Goal: Navigation & Orientation: Go to known website

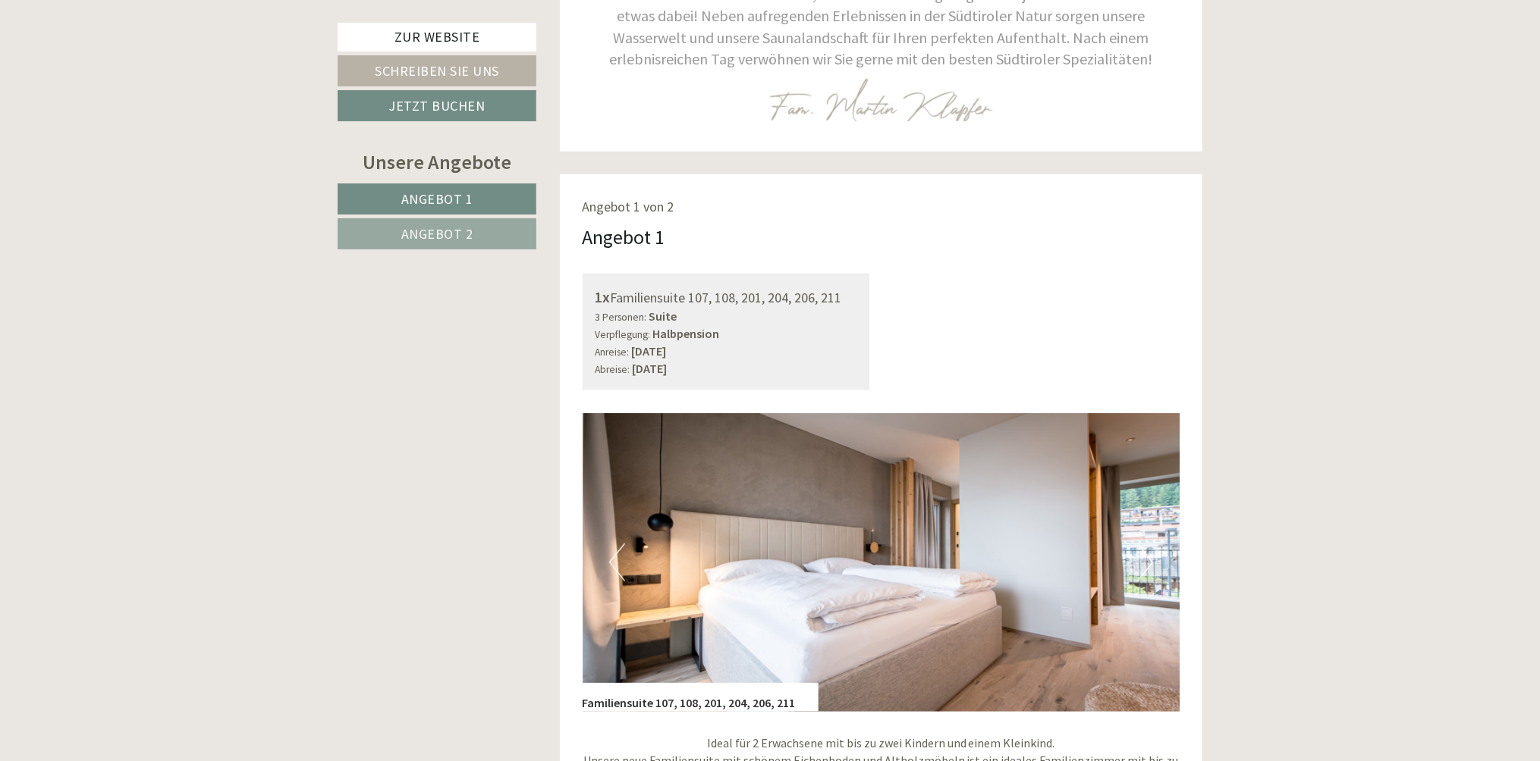
scroll to position [683, 0]
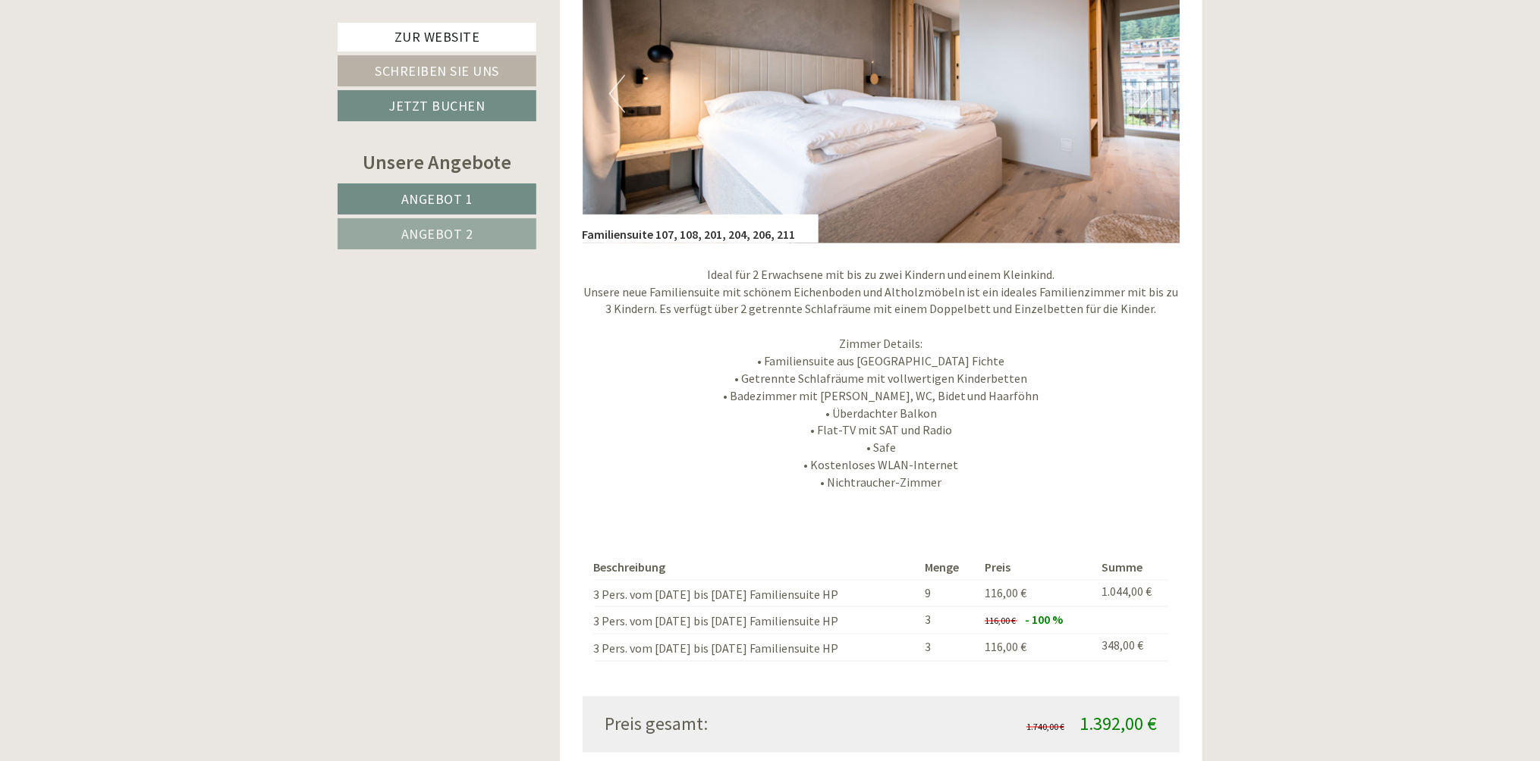
scroll to position [1062, 0]
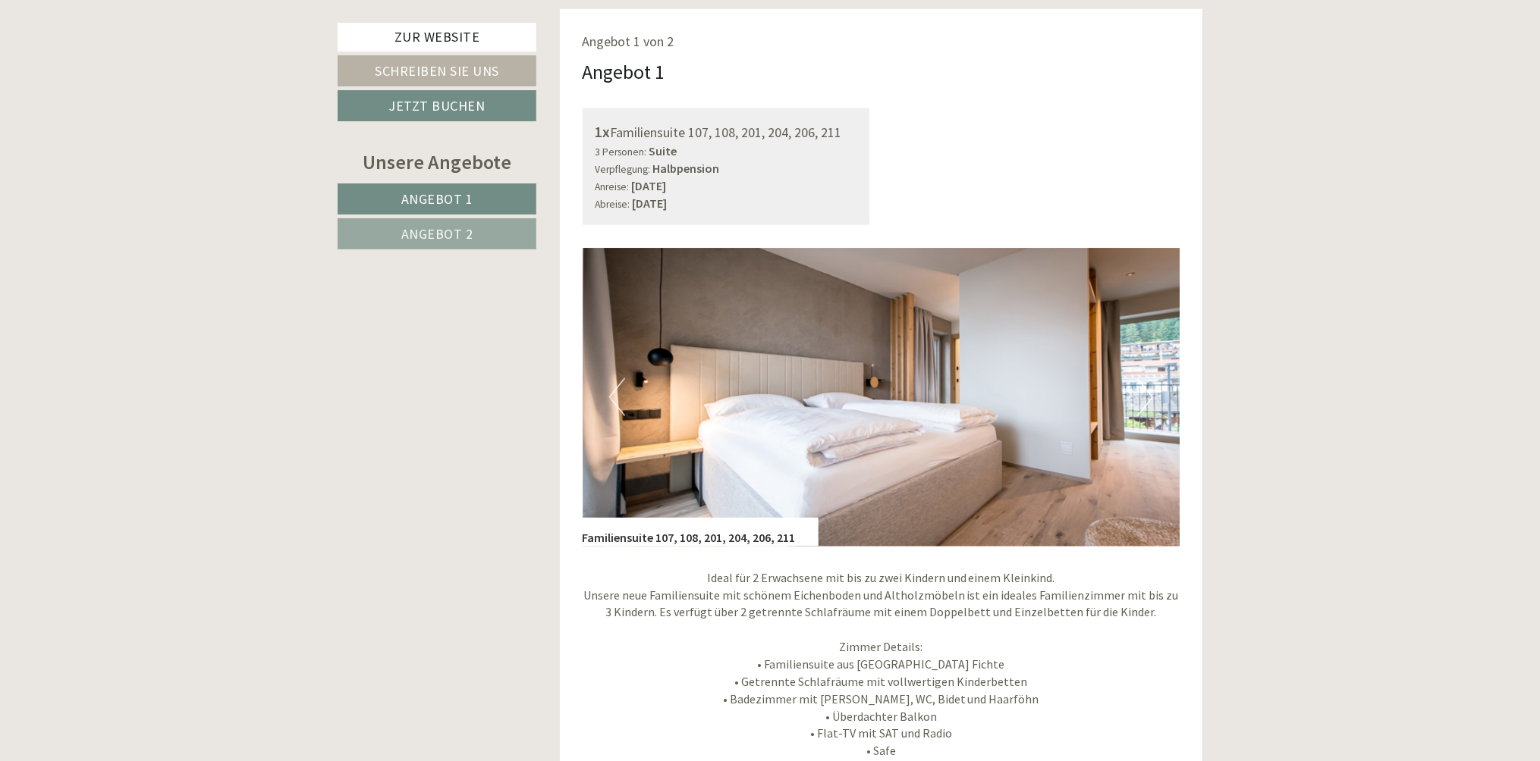
click at [1147, 400] on button "Next" at bounding box center [1145, 397] width 16 height 38
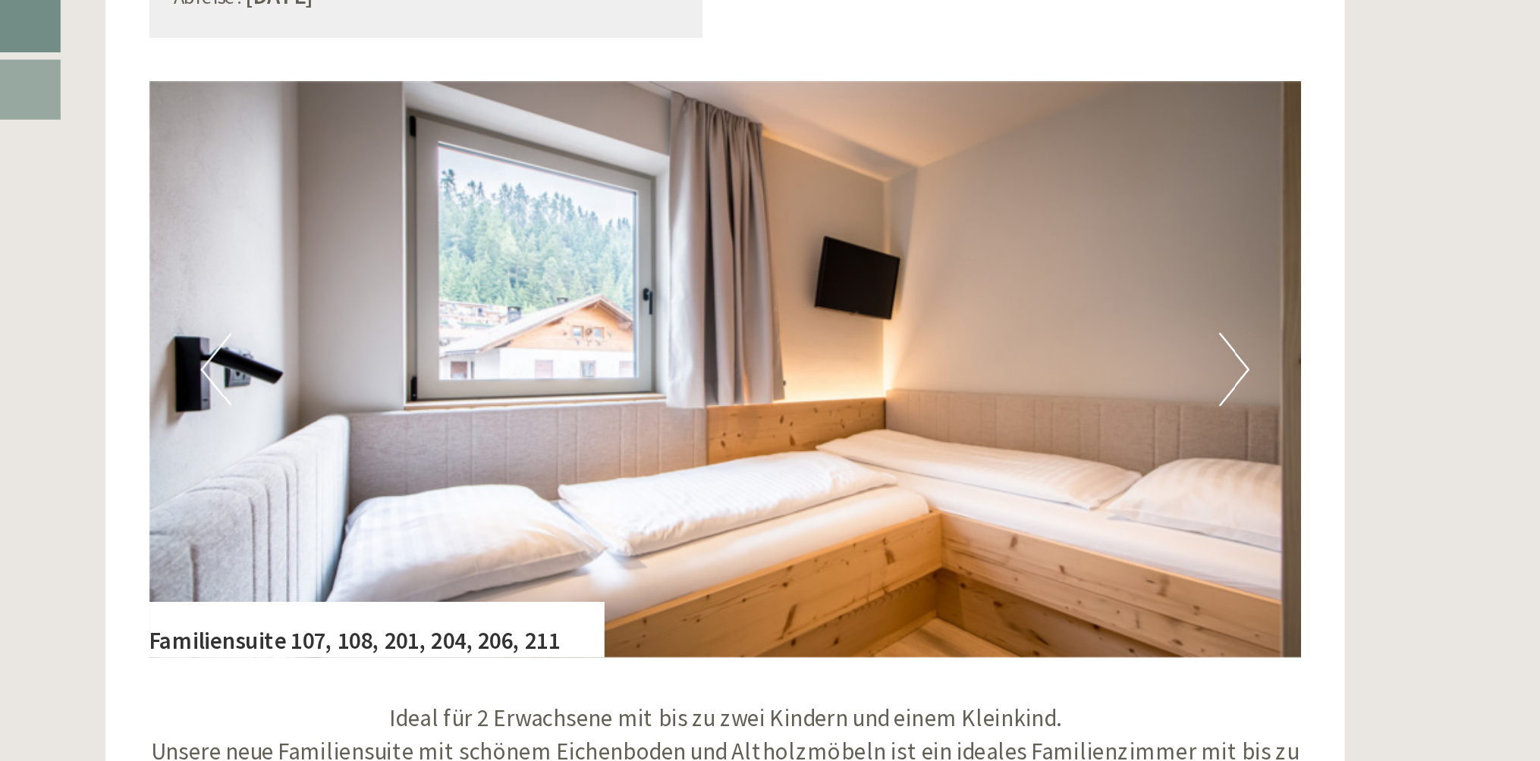
scroll to position [1079, 0]
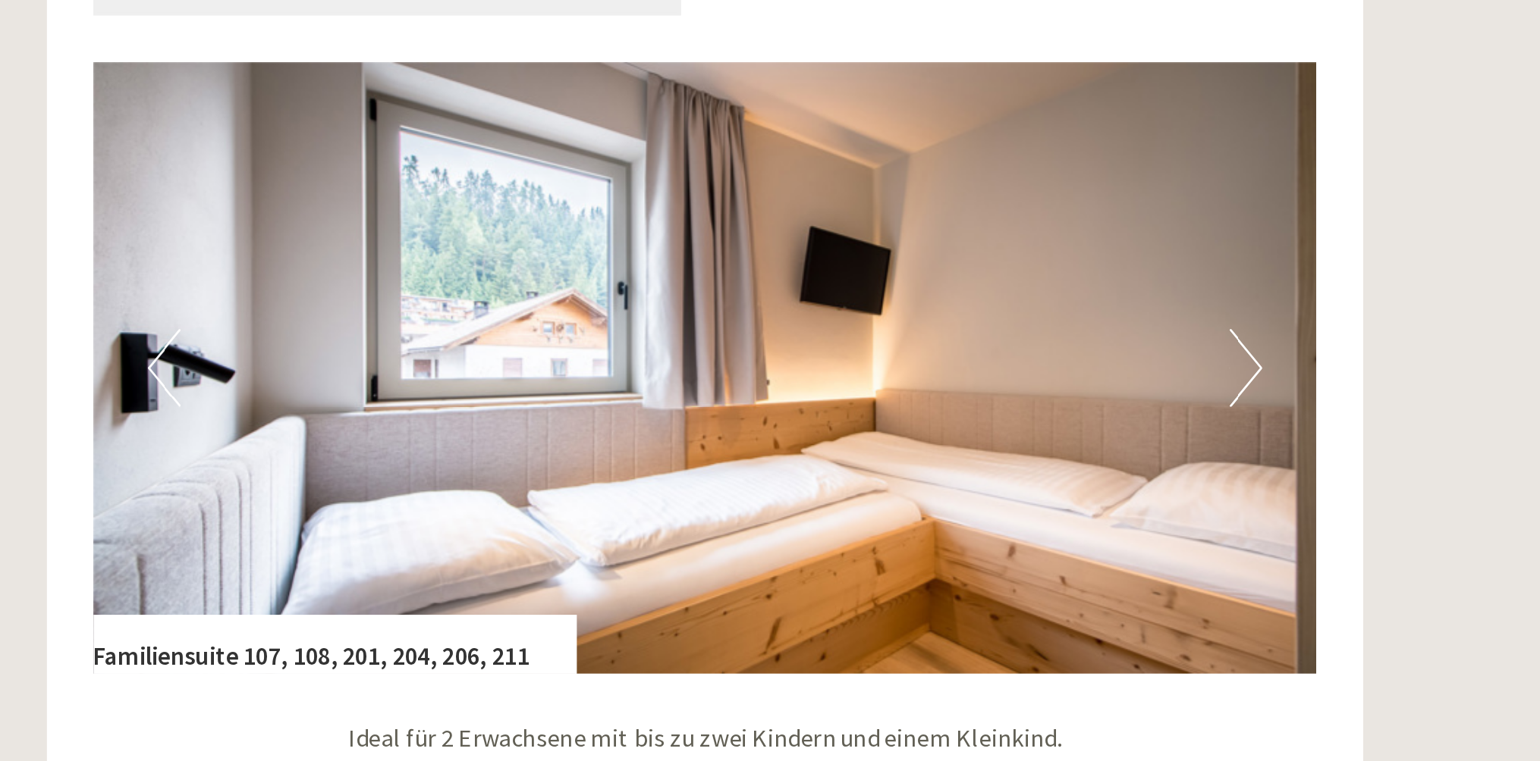
click at [1146, 381] on button "Next" at bounding box center [1145, 379] width 16 height 38
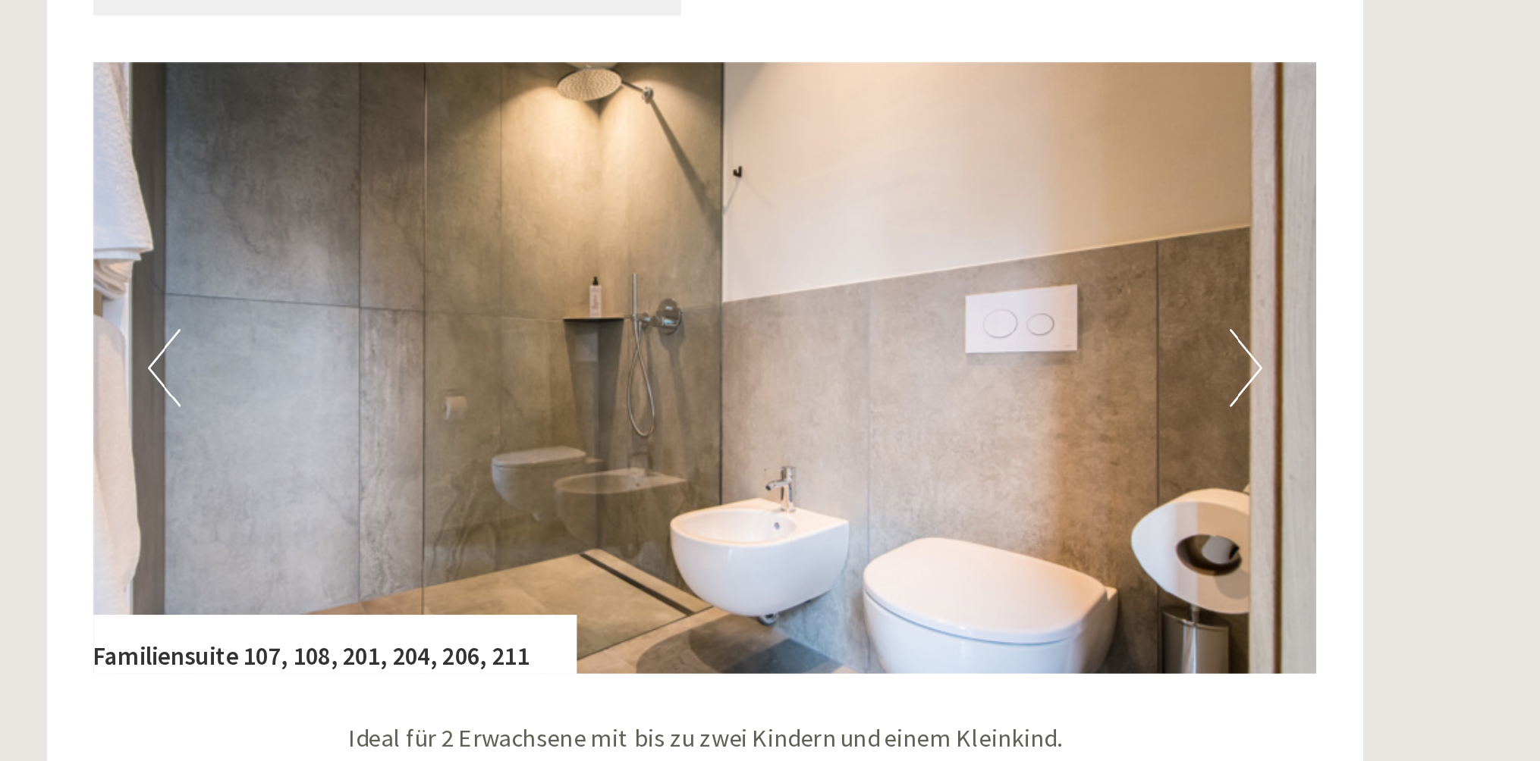
click at [1146, 381] on button "Next" at bounding box center [1145, 379] width 16 height 38
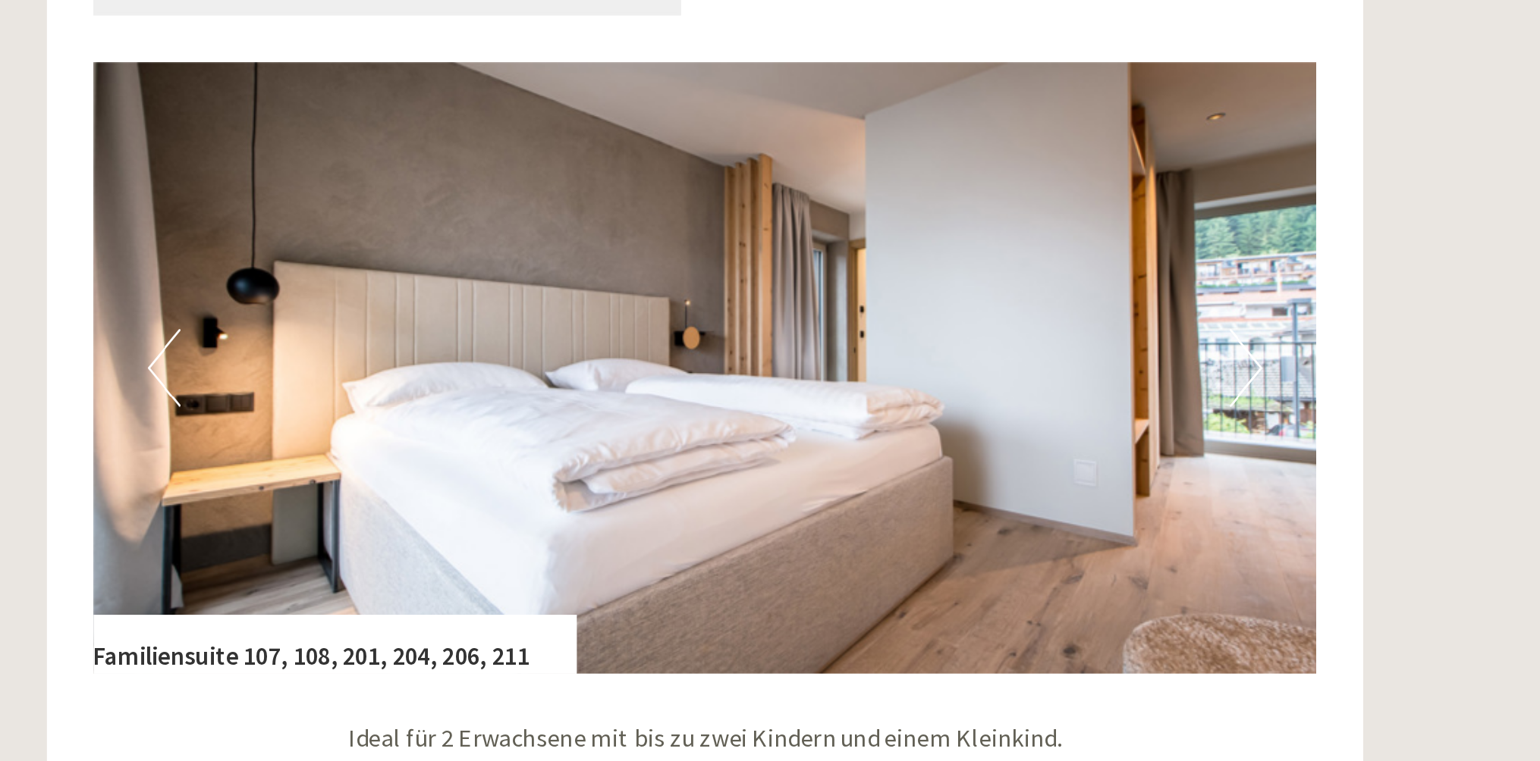
click at [1146, 381] on button "Next" at bounding box center [1145, 379] width 16 height 38
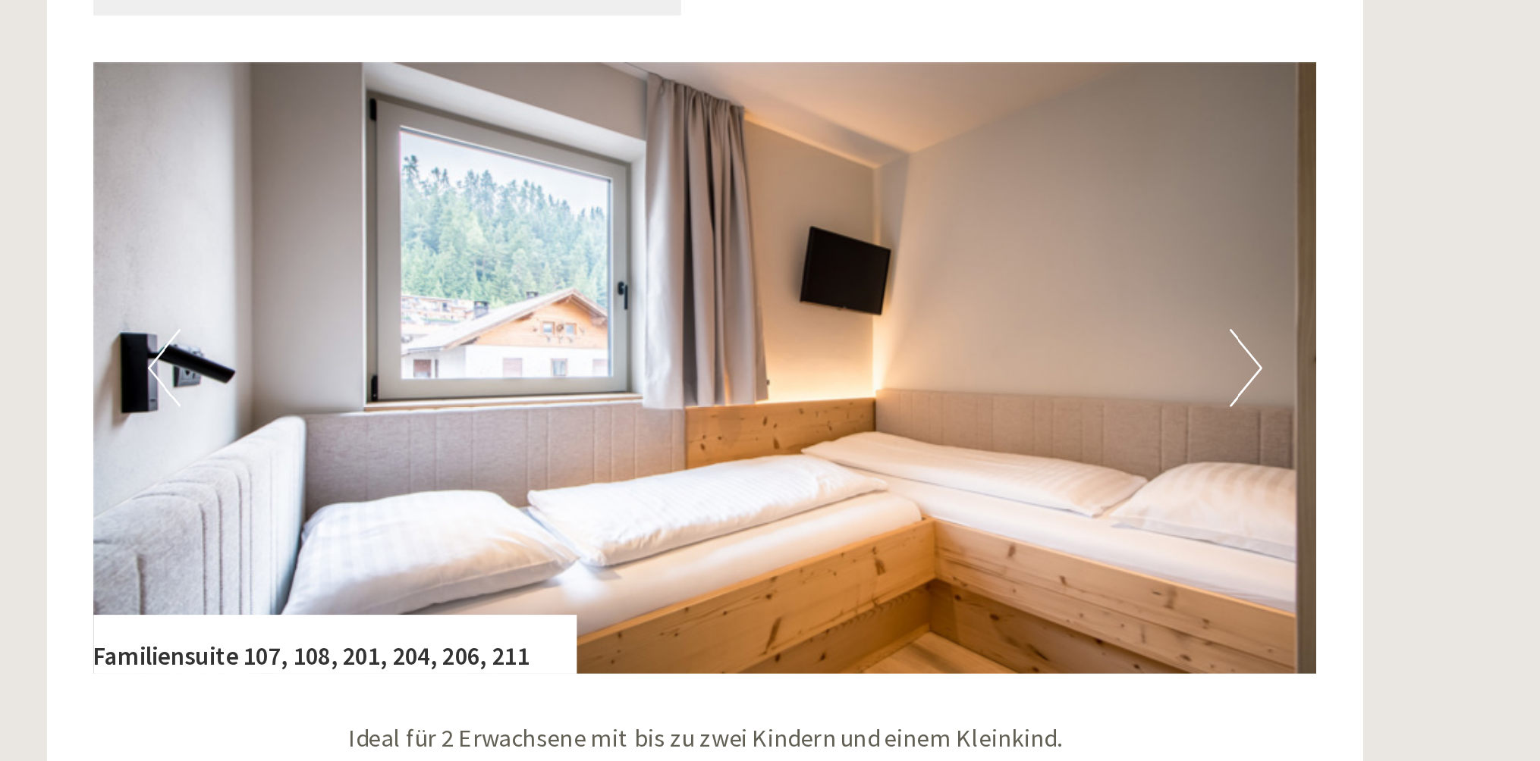
click at [1146, 381] on button "Next" at bounding box center [1145, 379] width 16 height 38
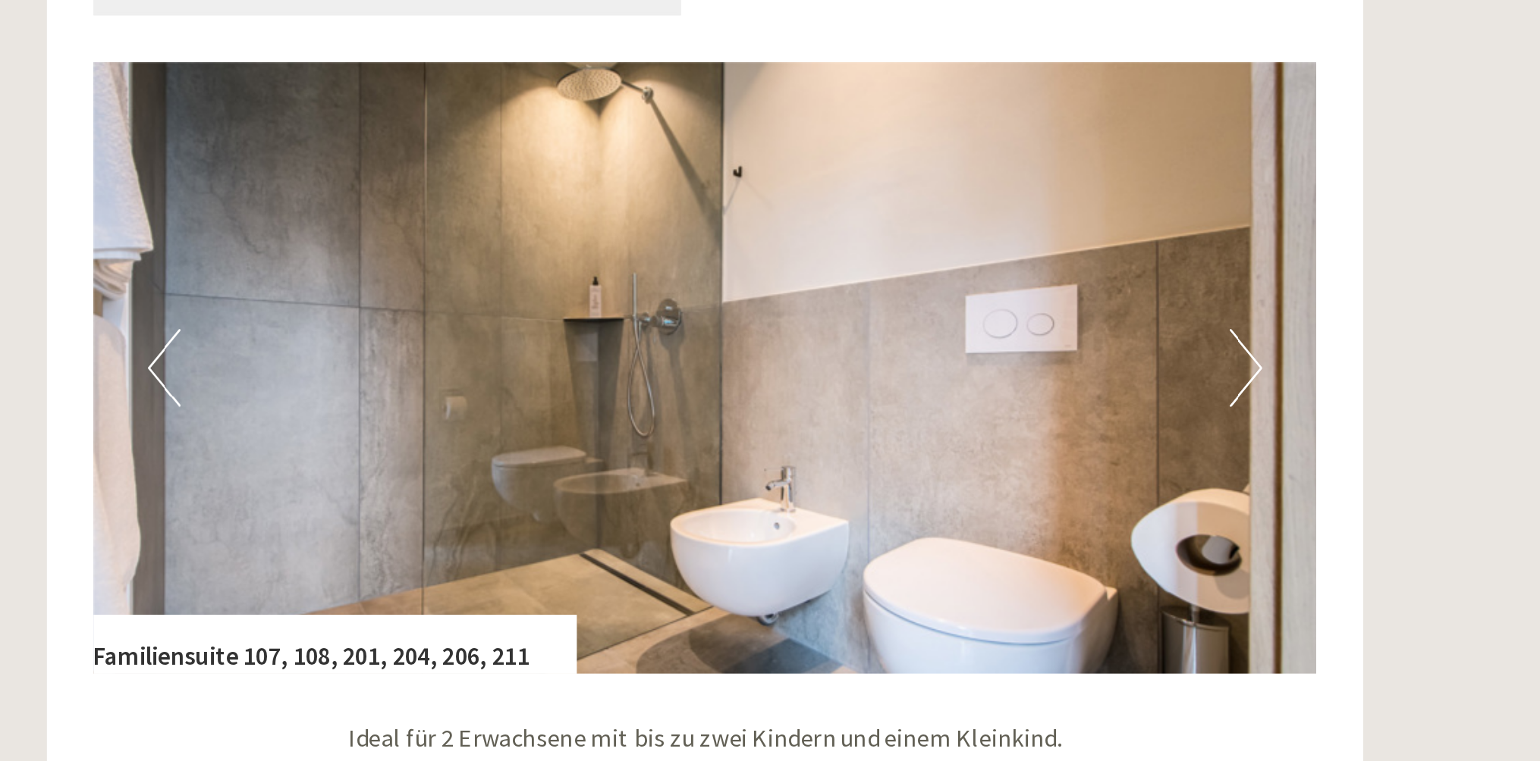
click at [1146, 381] on button "Next" at bounding box center [1145, 379] width 16 height 38
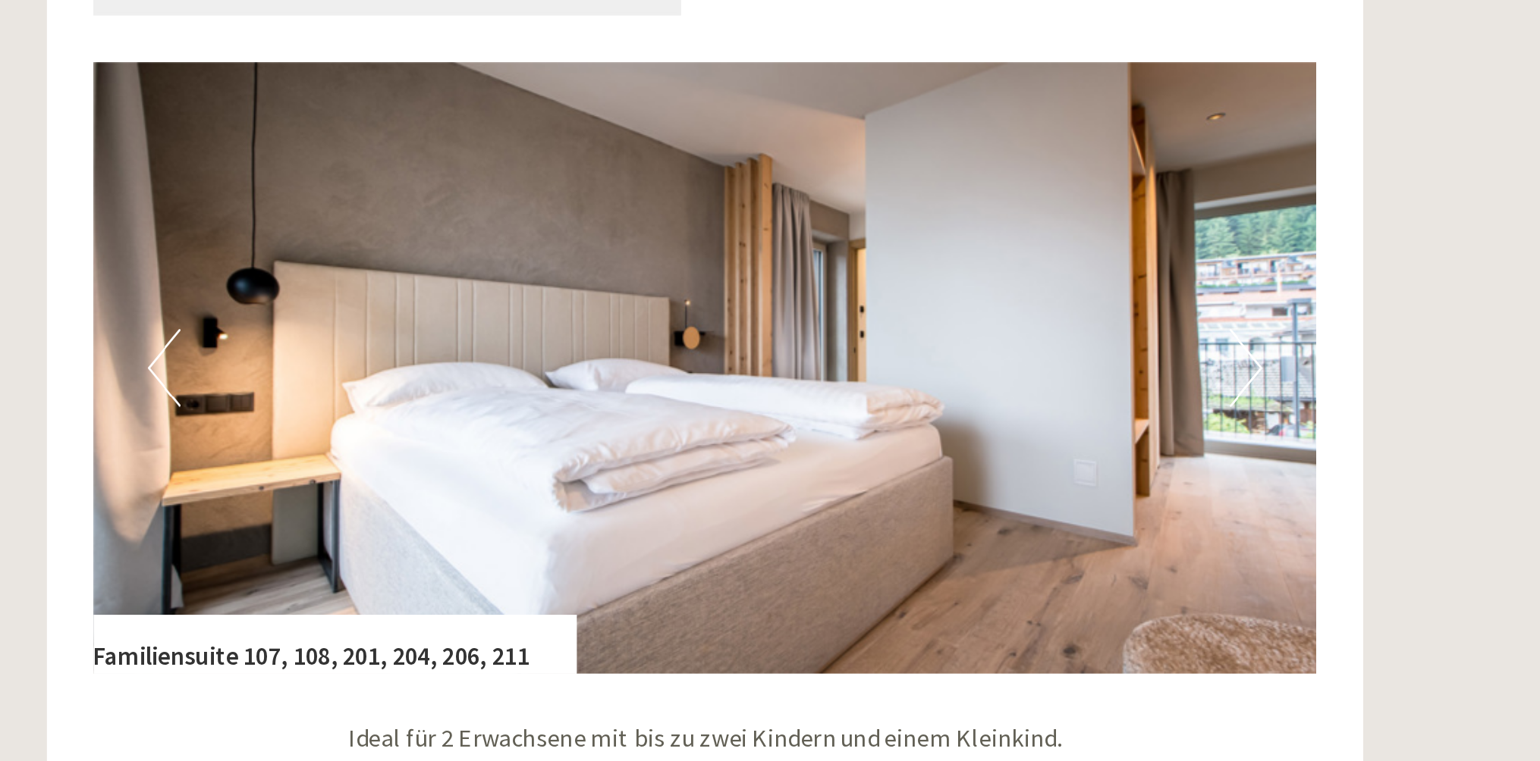
click at [1146, 381] on button "Next" at bounding box center [1145, 379] width 16 height 38
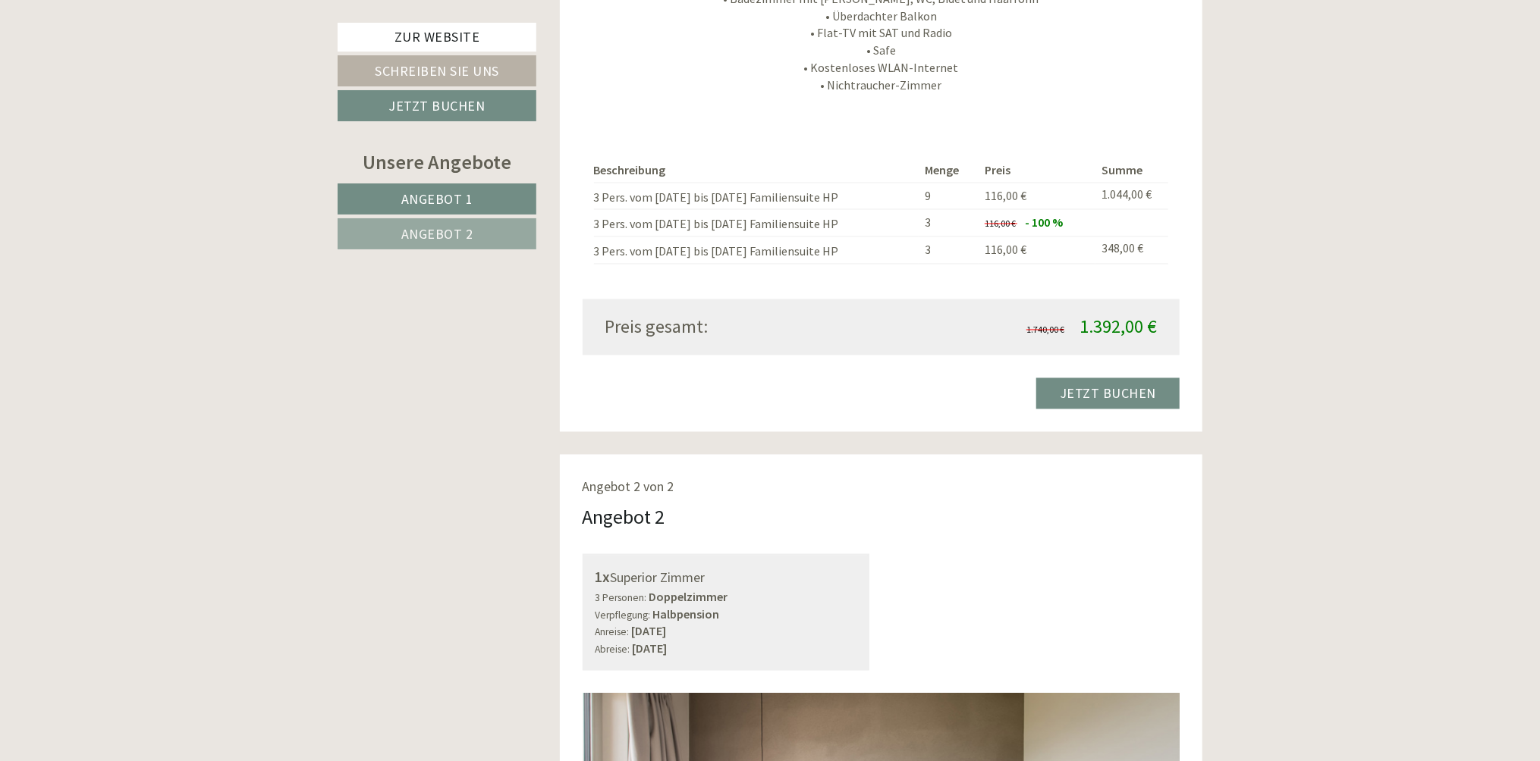
scroll to position [2294, 0]
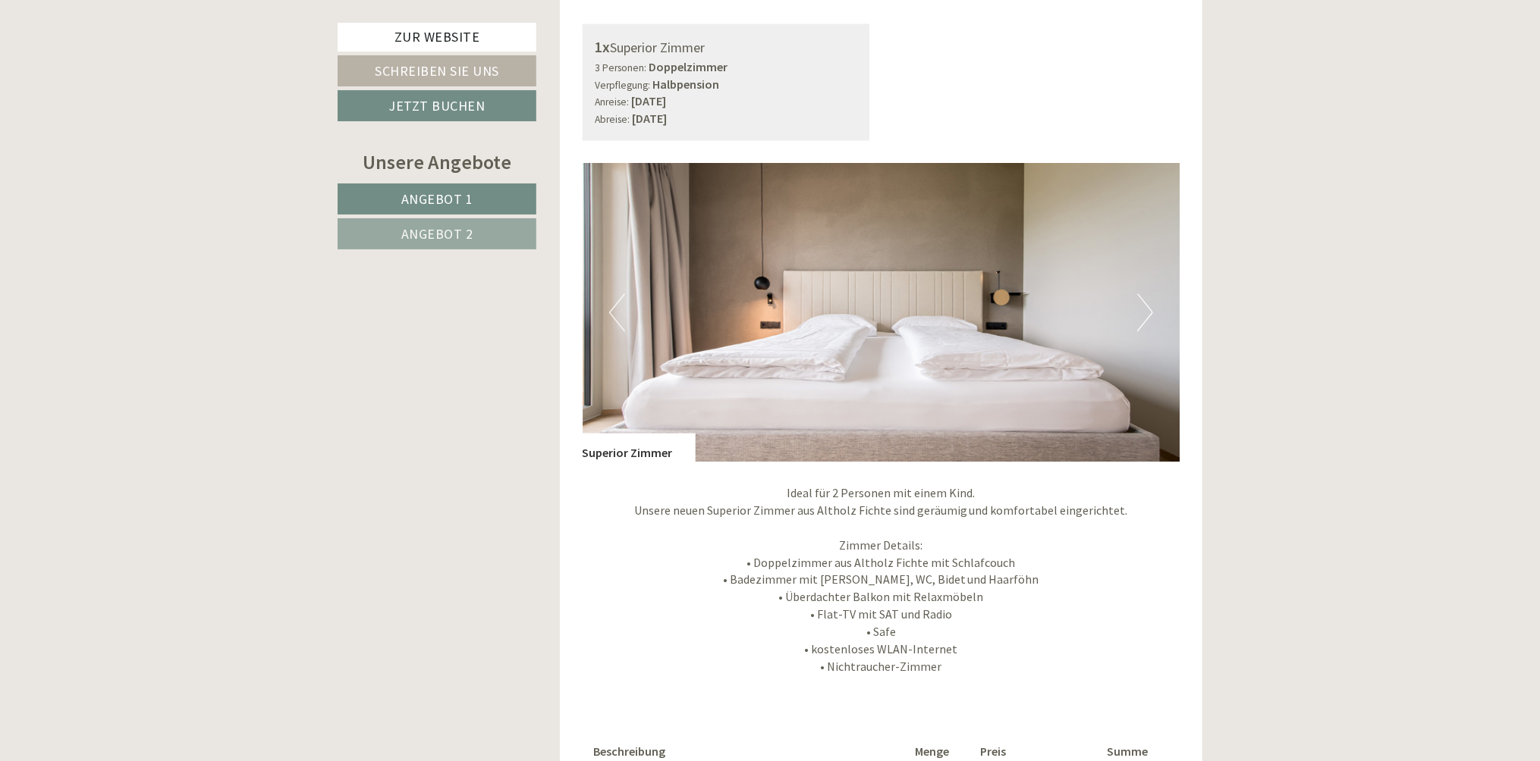
click at [909, 370] on img at bounding box center [881, 312] width 598 height 299
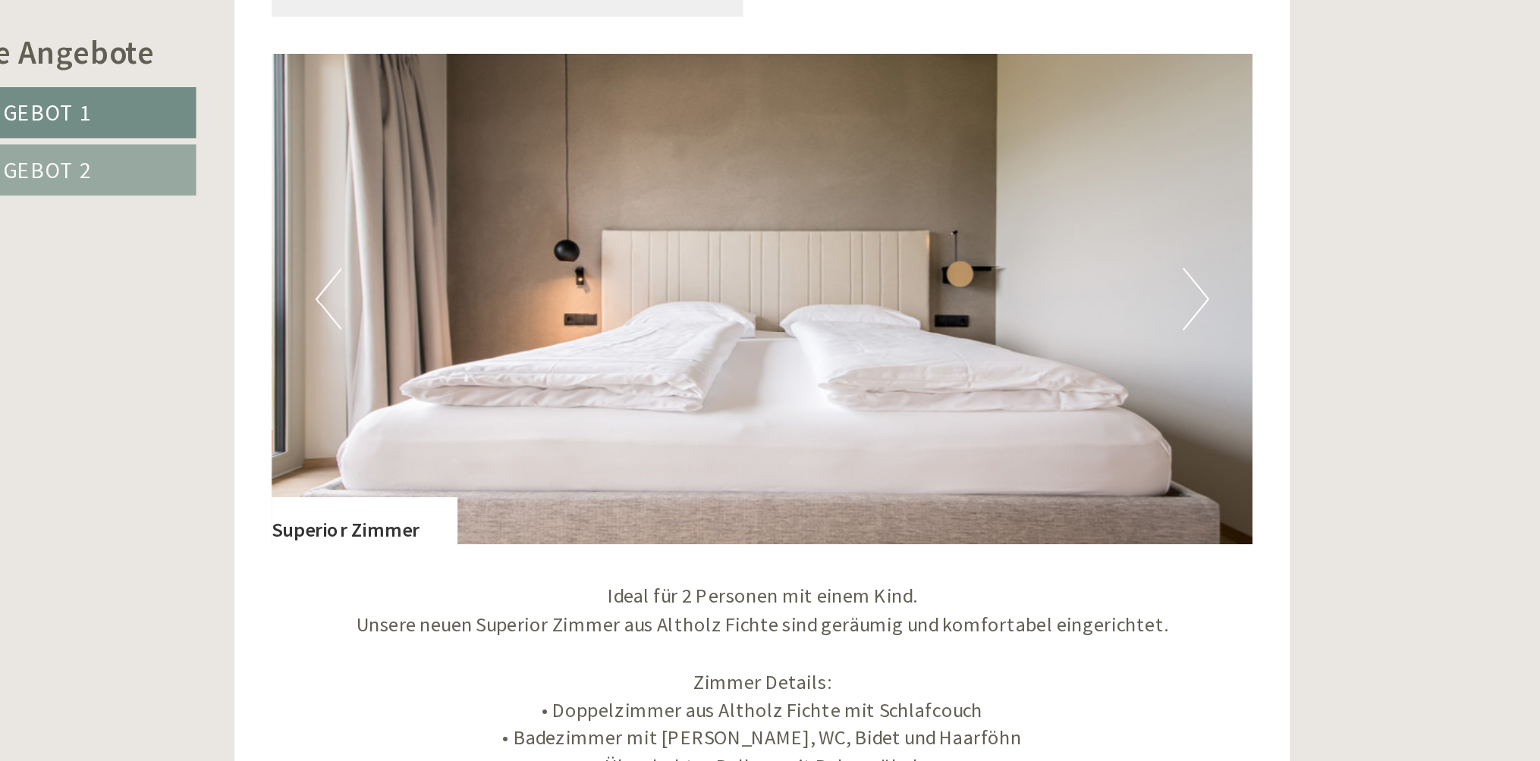
click at [1137, 315] on button "Next" at bounding box center [1145, 313] width 16 height 38
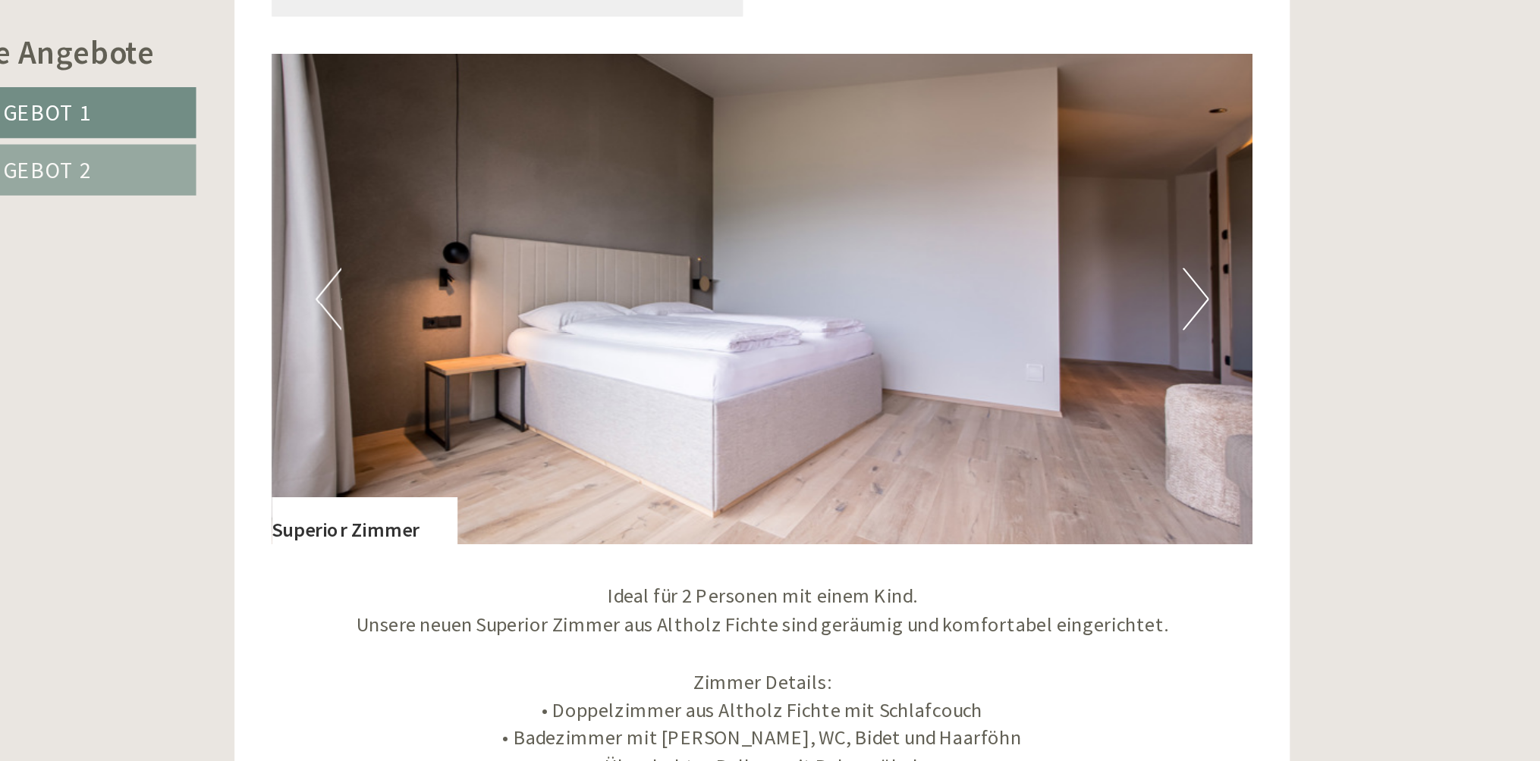
click at [1143, 314] on button "Next" at bounding box center [1145, 313] width 16 height 38
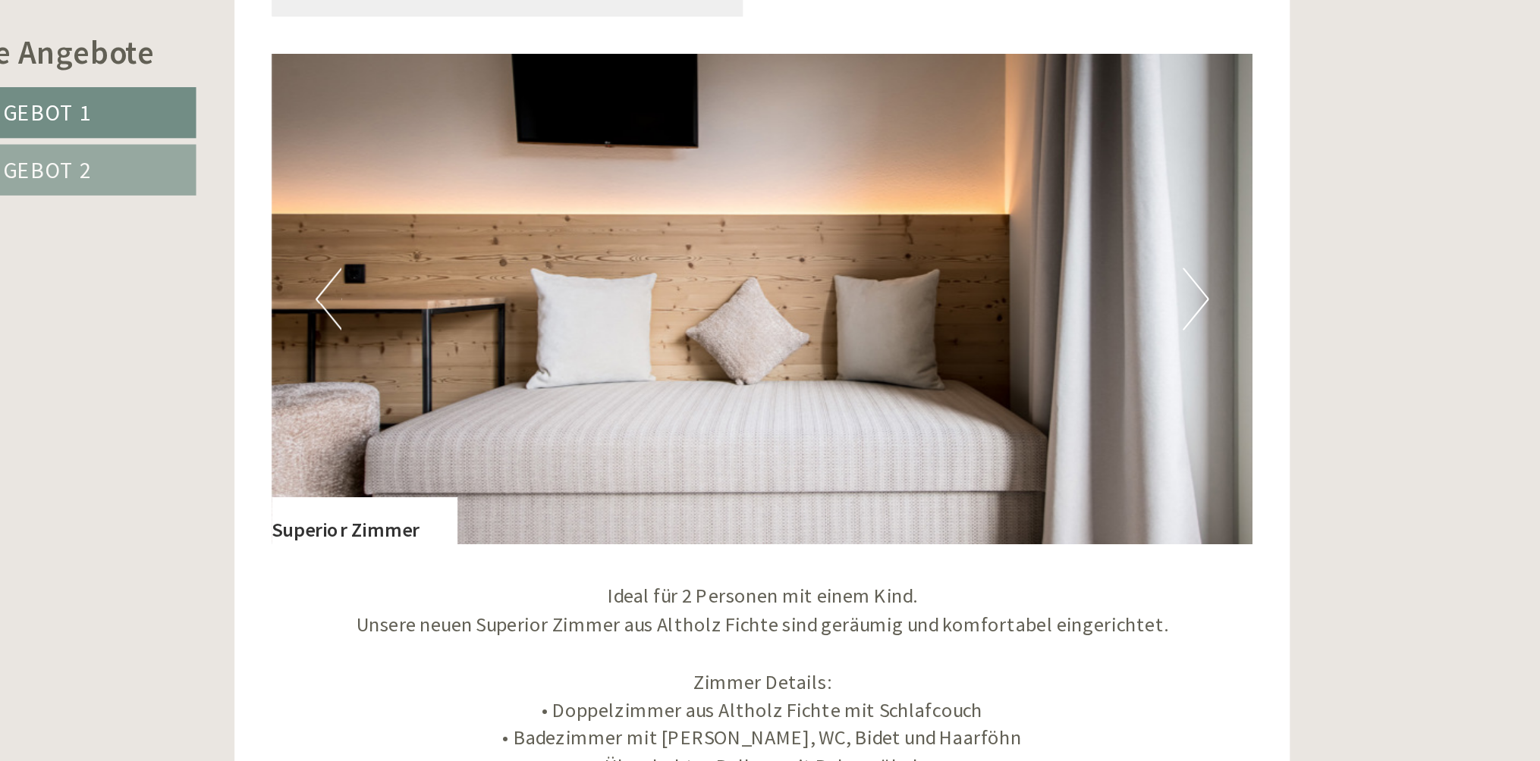
click at [1144, 317] on button "Next" at bounding box center [1145, 313] width 16 height 38
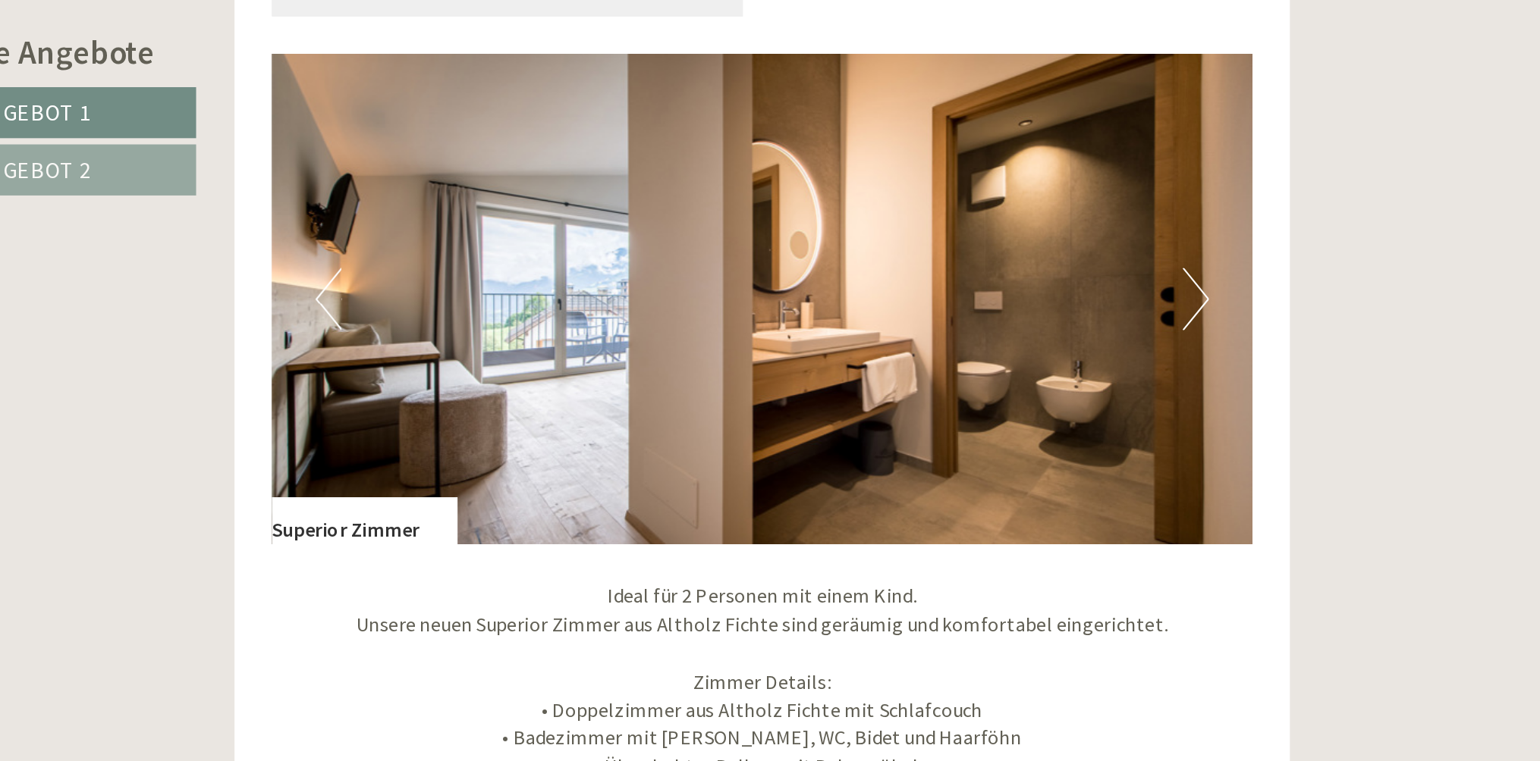
click at [1144, 317] on button "Next" at bounding box center [1145, 313] width 16 height 38
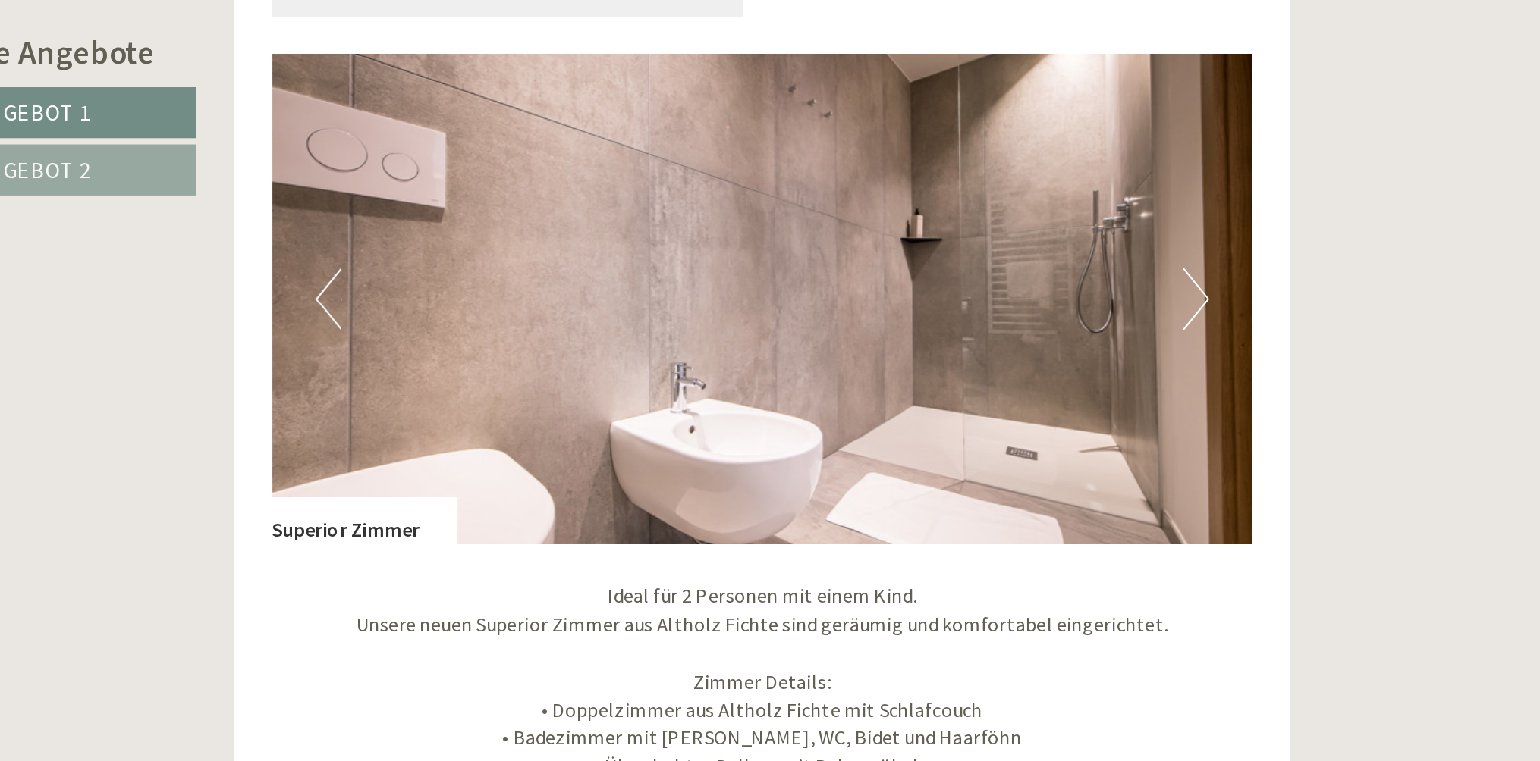
click at [1144, 317] on button "Next" at bounding box center [1145, 313] width 16 height 38
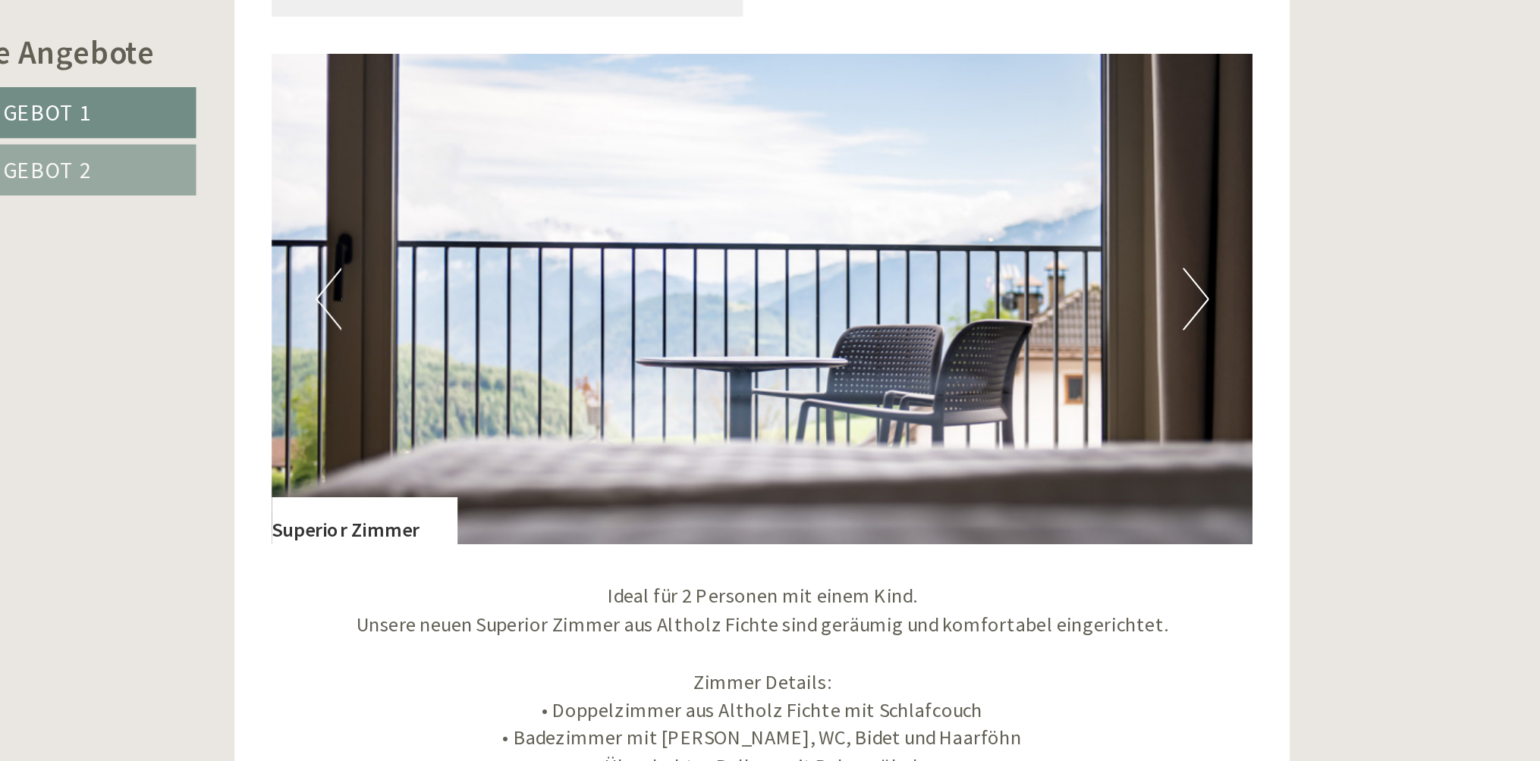
click at [1144, 317] on button "Next" at bounding box center [1145, 313] width 16 height 38
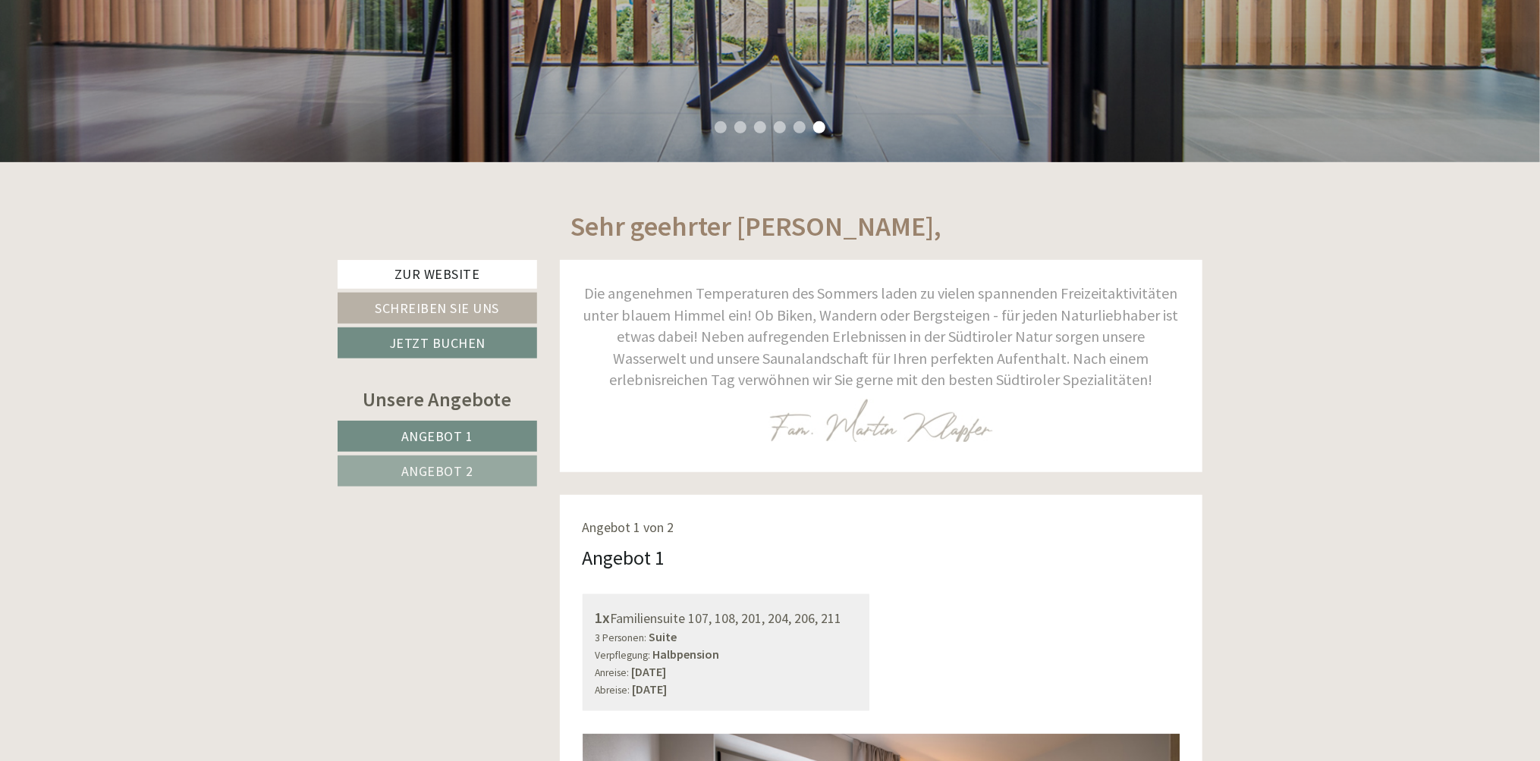
scroll to position [349, 0]
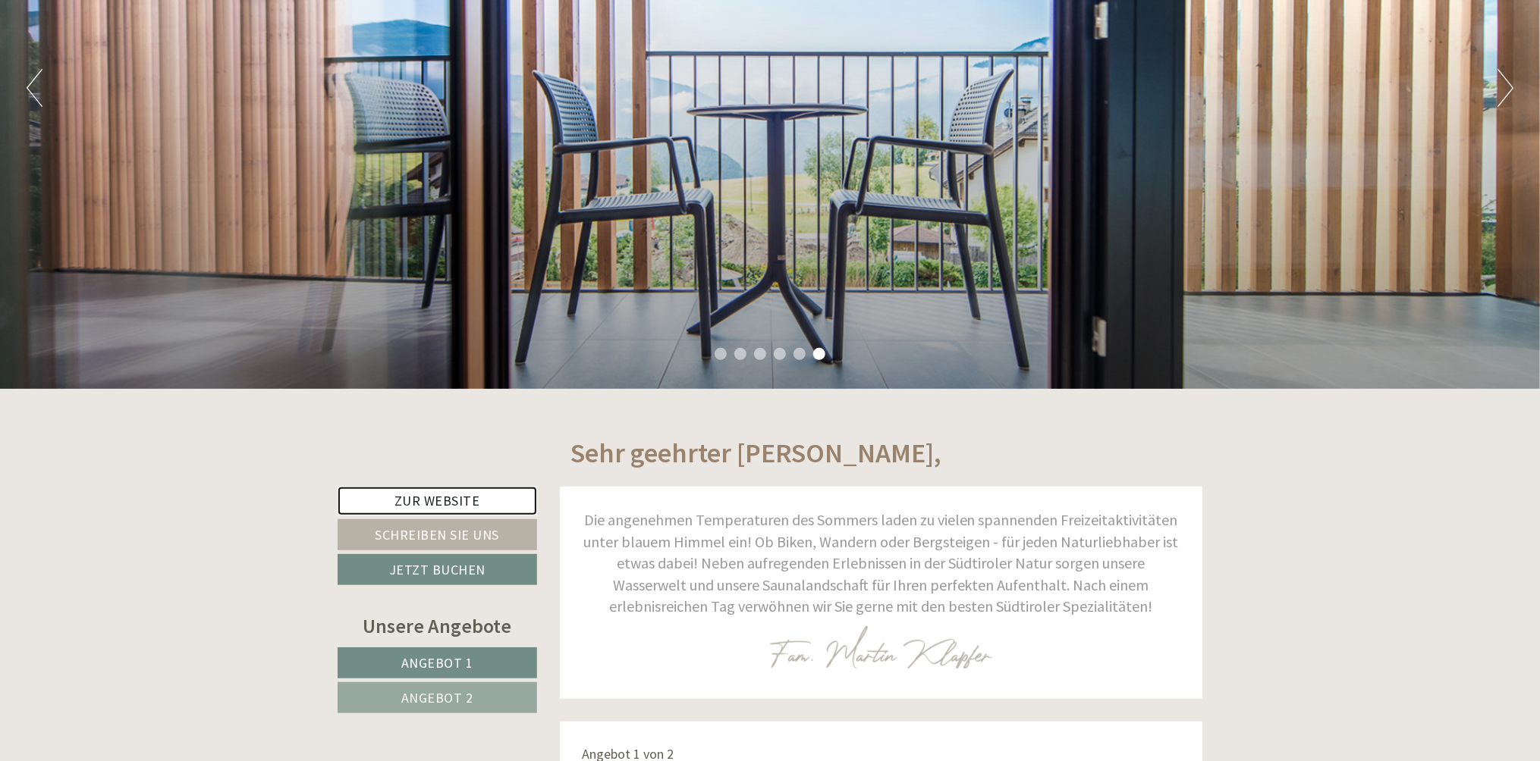
click at [441, 512] on link "Zur Website" at bounding box center [437, 501] width 199 height 29
